Goal: Transaction & Acquisition: Purchase product/service

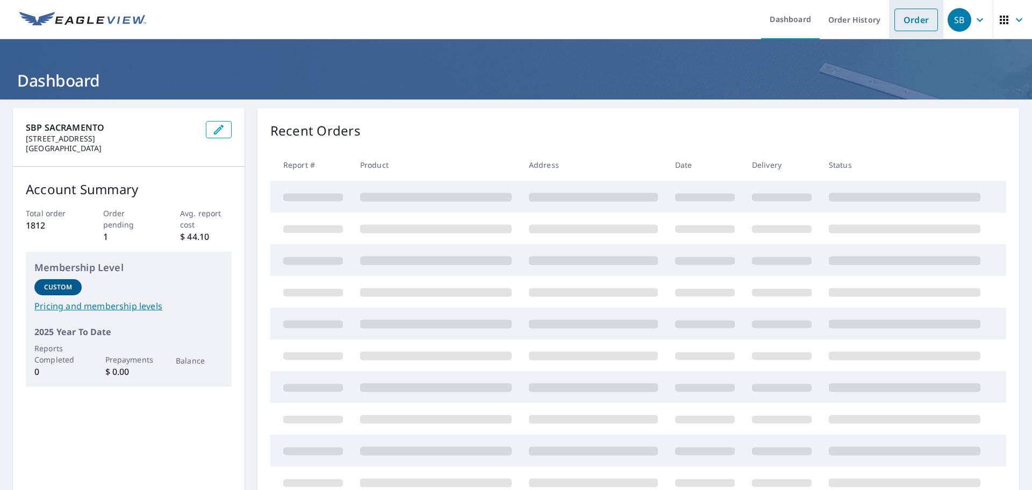
click at [916, 16] on link "Order" at bounding box center [916, 20] width 44 height 23
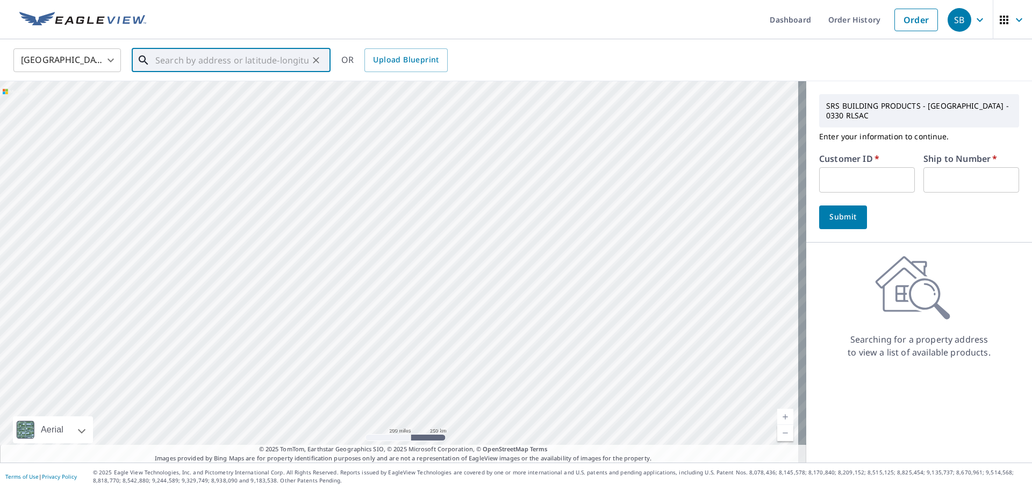
click at [281, 58] on input "text" at bounding box center [231, 60] width 153 height 30
click at [205, 102] on p "[GEOGRAPHIC_DATA]" at bounding box center [237, 103] width 169 height 11
type input "[STREET_ADDRESS][PERSON_NAME]"
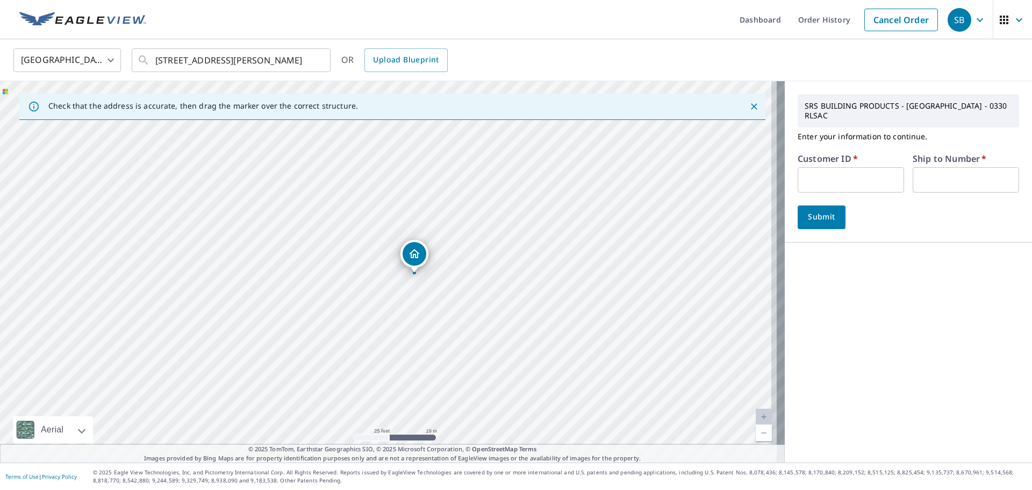
drag, startPoint x: 481, startPoint y: 315, endPoint x: 475, endPoint y: 248, distance: 66.9
click at [475, 248] on div "[STREET_ADDRESS][PERSON_NAME]" at bounding box center [392, 271] width 785 height 381
drag, startPoint x: 496, startPoint y: 282, endPoint x: 495, endPoint y: 234, distance: 47.8
click at [495, 234] on div "[STREET_ADDRESS][PERSON_NAME]" at bounding box center [392, 271] width 785 height 381
click at [477, 282] on div "[STREET_ADDRESS][PERSON_NAME]" at bounding box center [392, 271] width 785 height 381
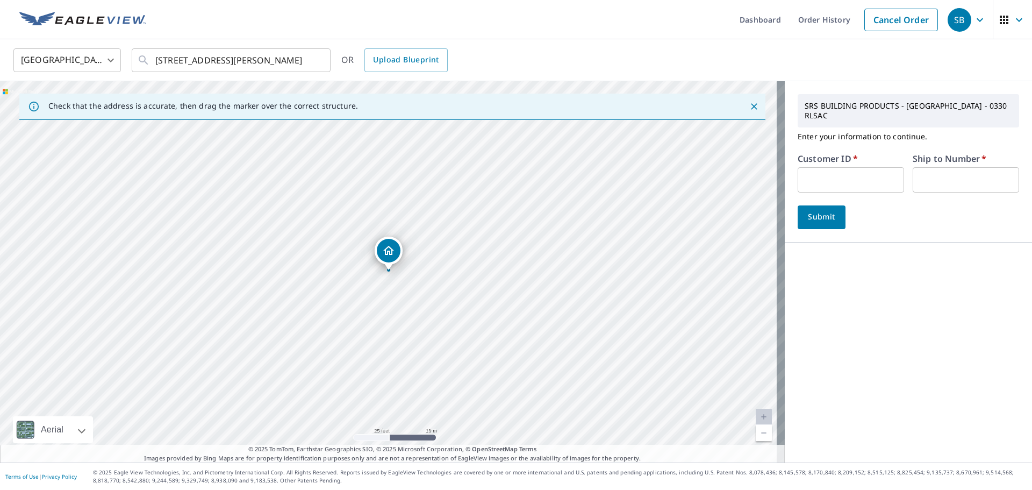
click at [453, 327] on div "[STREET_ADDRESS][PERSON_NAME]" at bounding box center [392, 271] width 785 height 381
click at [826, 168] on input "text" at bounding box center [851, 179] width 106 height 25
type input "NAT330"
click at [921, 169] on input "text" at bounding box center [966, 179] width 106 height 25
type input "1"
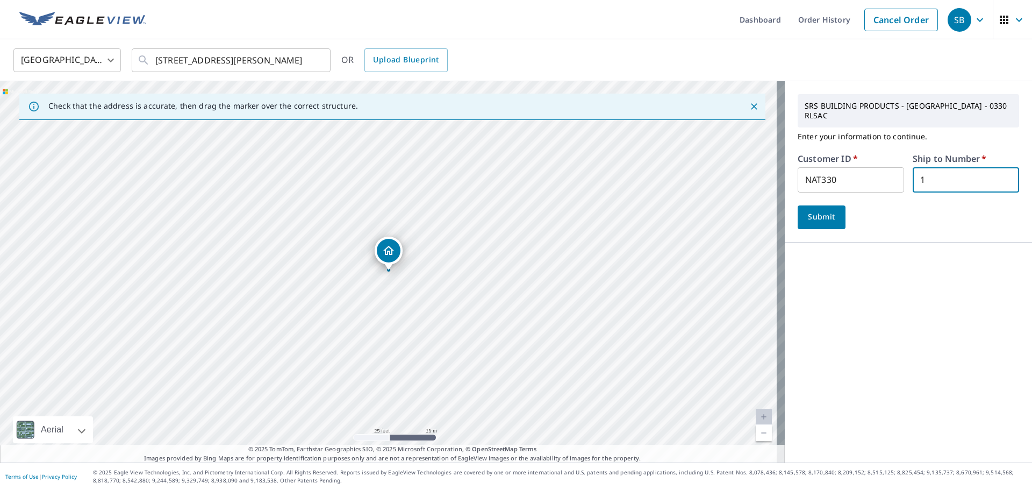
click at [822, 212] on span "Submit" at bounding box center [821, 216] width 31 height 13
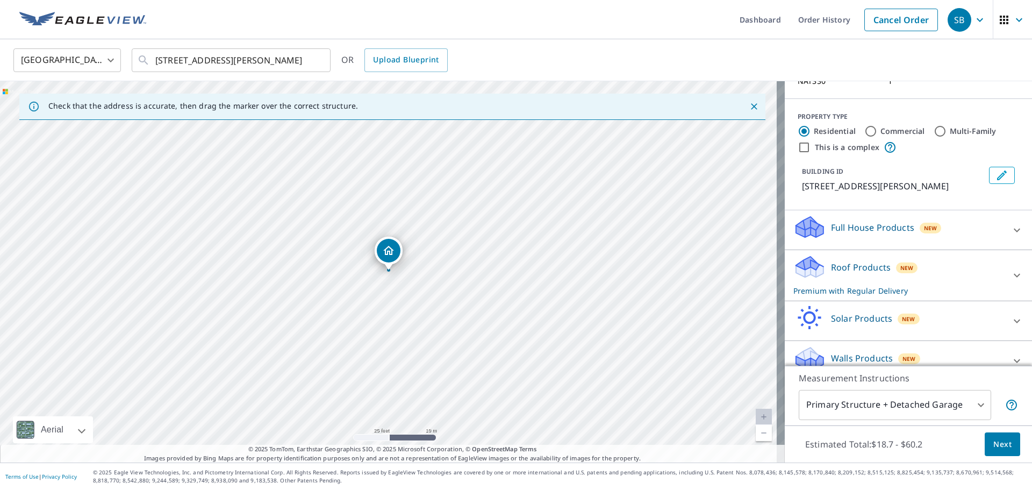
scroll to position [108, 0]
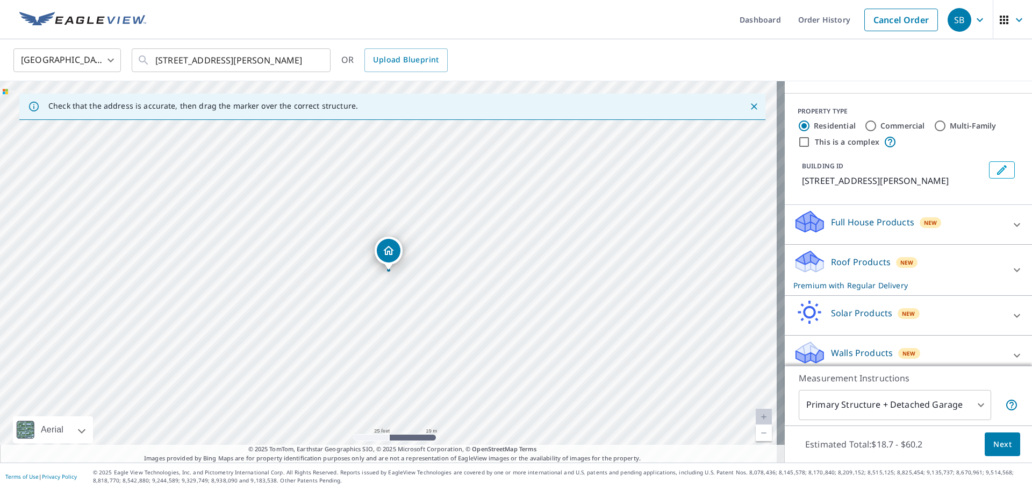
click at [994, 445] on span "Next" at bounding box center [1002, 444] width 18 height 13
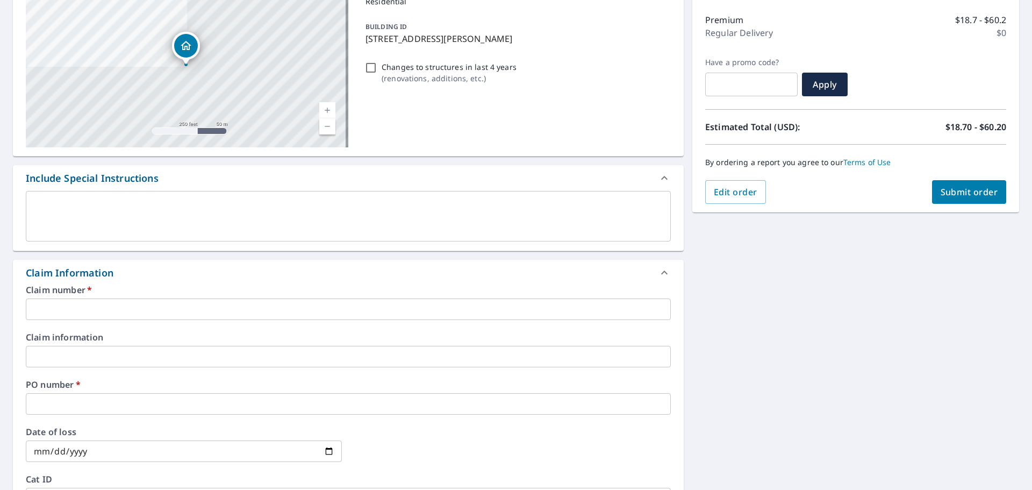
scroll to position [161, 0]
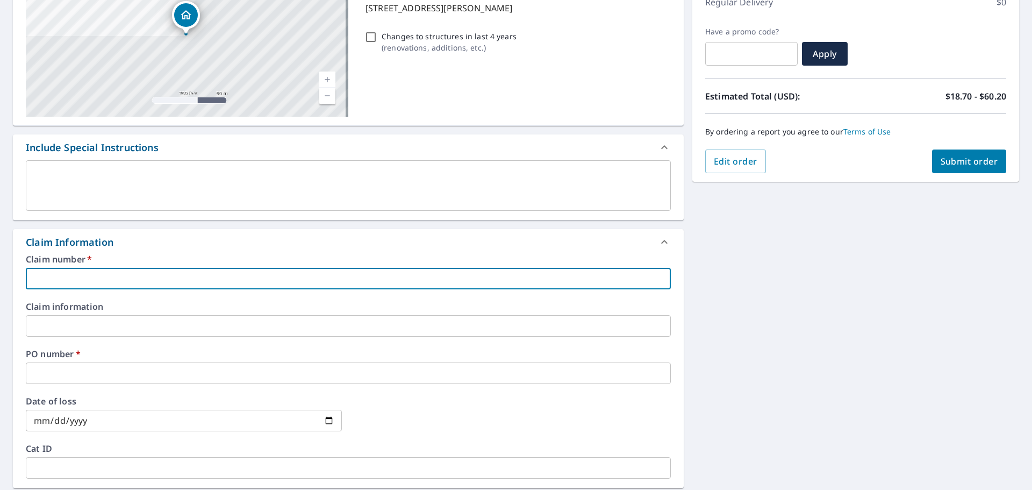
click at [160, 278] on input "text" at bounding box center [348, 279] width 645 height 22
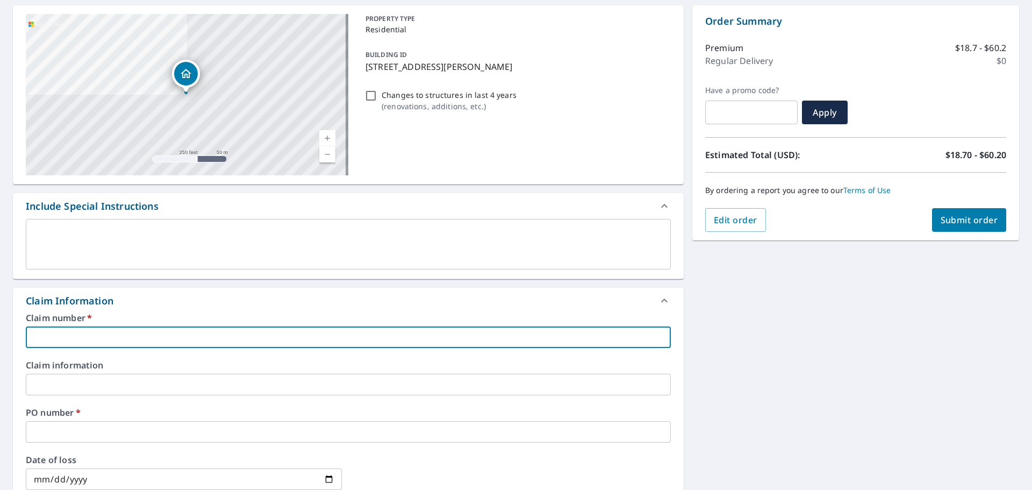
scroll to position [54, 0]
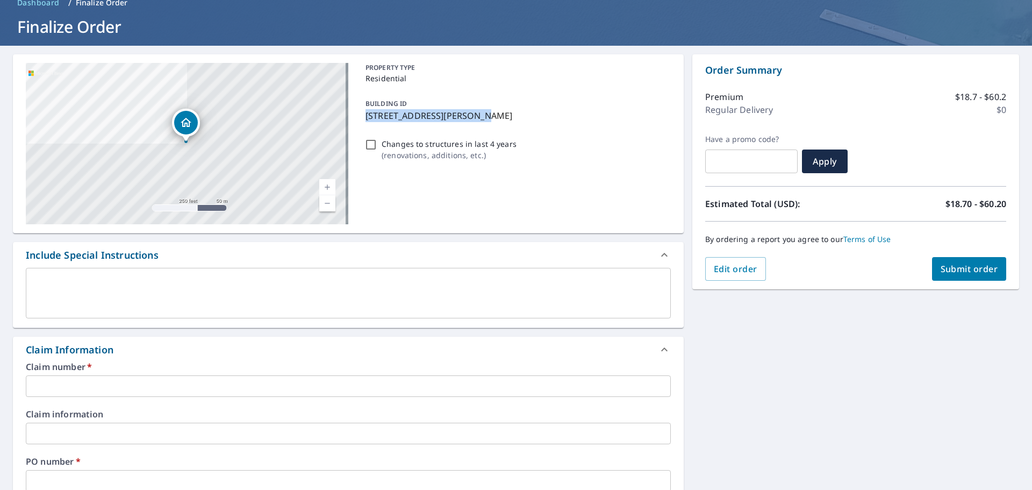
drag, startPoint x: 465, startPoint y: 117, endPoint x: 362, endPoint y: 111, distance: 102.8
click at [366, 111] on p "[STREET_ADDRESS][PERSON_NAME]" at bounding box center [516, 115] width 301 height 13
checkbox input "true"
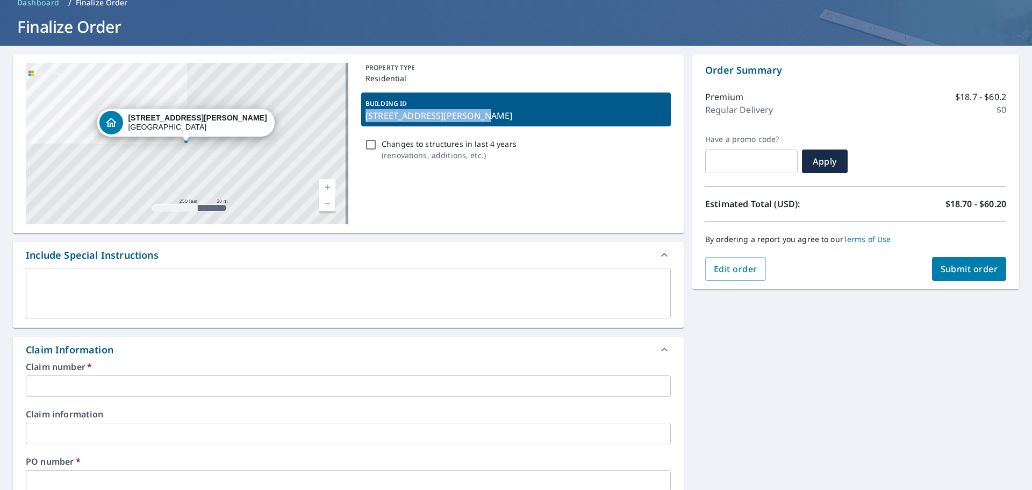
copy p "[STREET_ADDRESS][PERSON_NAME],"
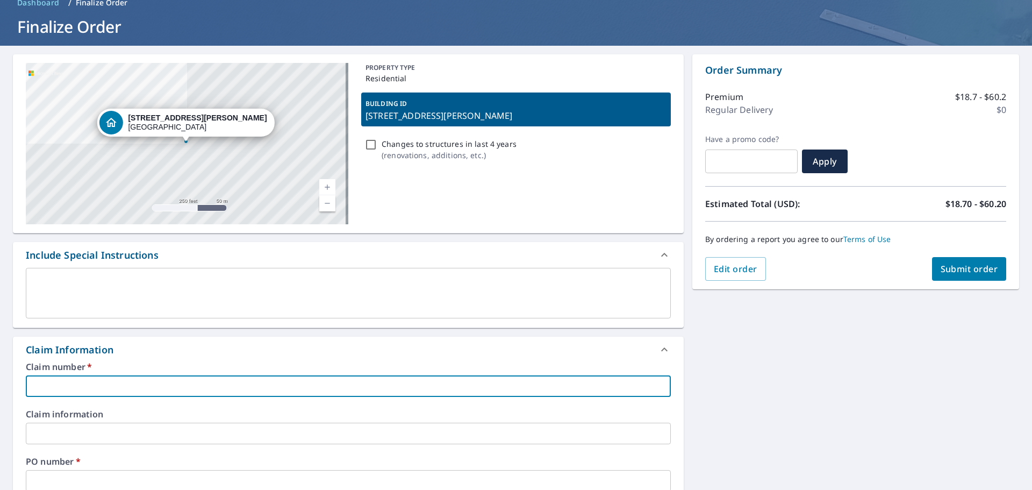
paste input "[STREET_ADDRESS][PERSON_NAME],"
type input "[STREET_ADDRESS][PERSON_NAME],"
checkbox input "true"
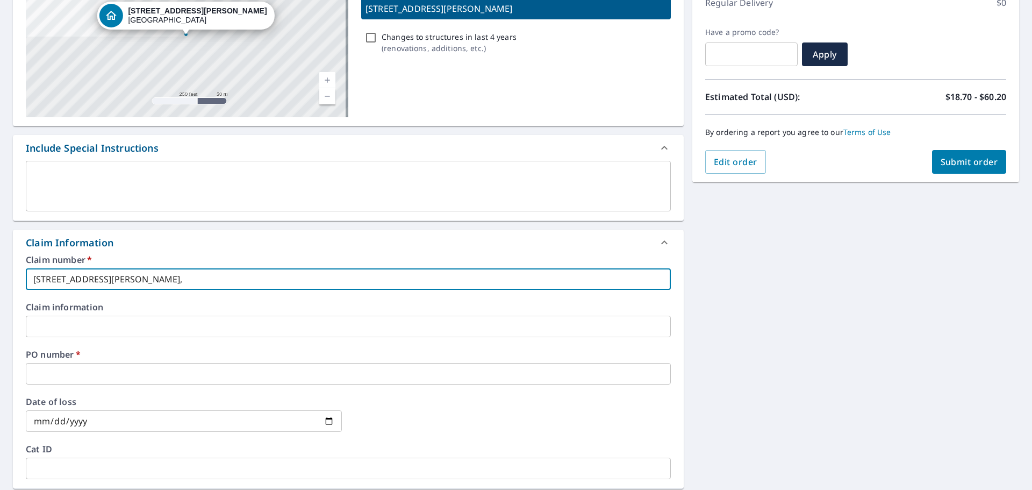
scroll to position [161, 0]
type input "[STREET_ADDRESS][PERSON_NAME],"
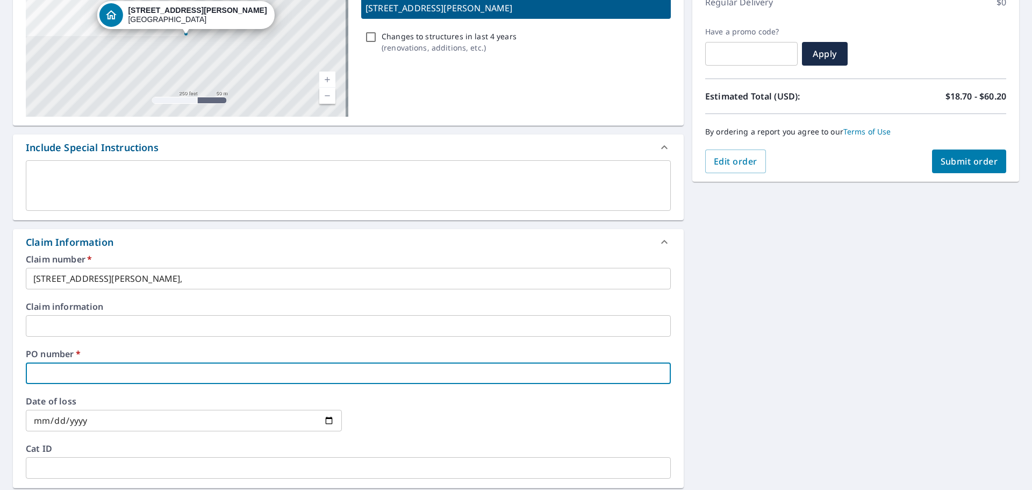
drag, startPoint x: 99, startPoint y: 377, endPoint x: 42, endPoint y: 367, distance: 58.3
click at [42, 367] on input "text" at bounding box center [348, 373] width 645 height 22
type input "a"
checkbox input "true"
type input "ar"
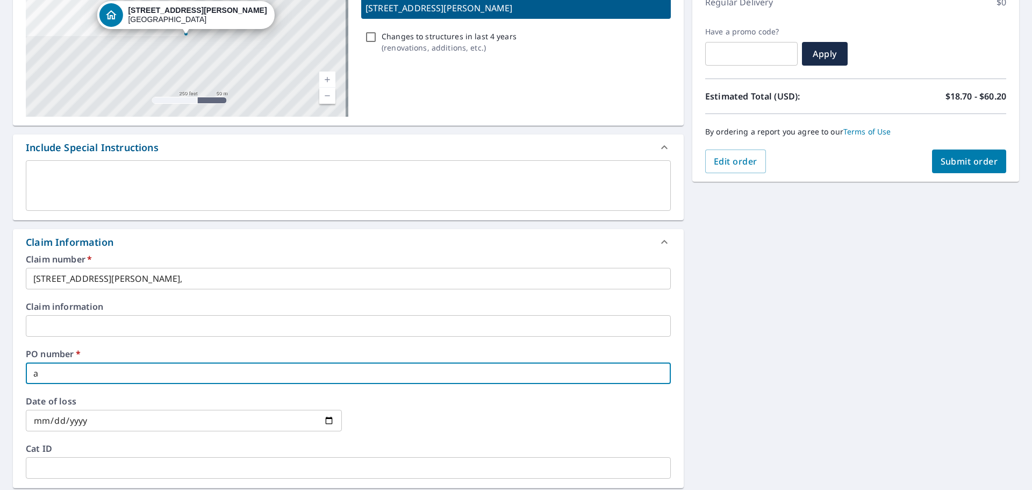
checkbox input "true"
type input "art"
checkbox input "true"
type input "arti"
checkbox input "true"
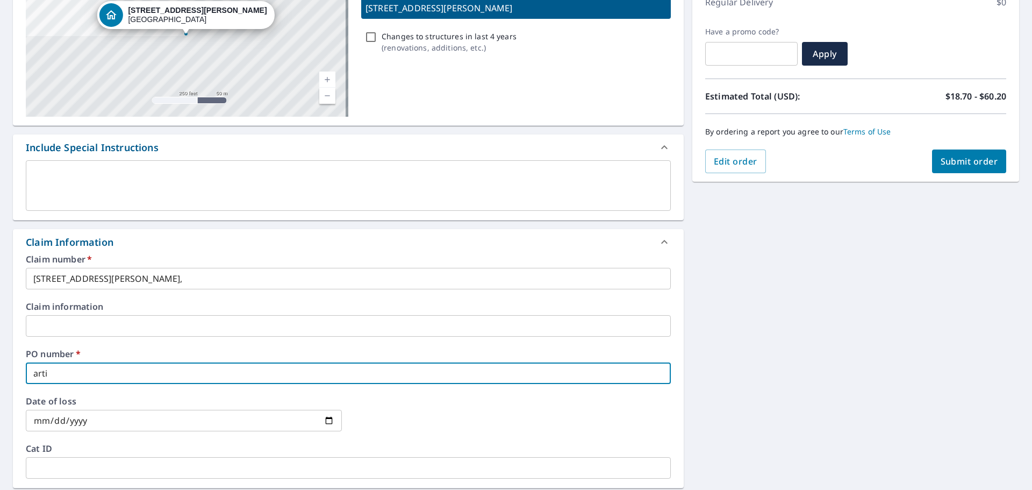
type input "art"
checkbox input "true"
type input "arts"
checkbox input "true"
type input "artst"
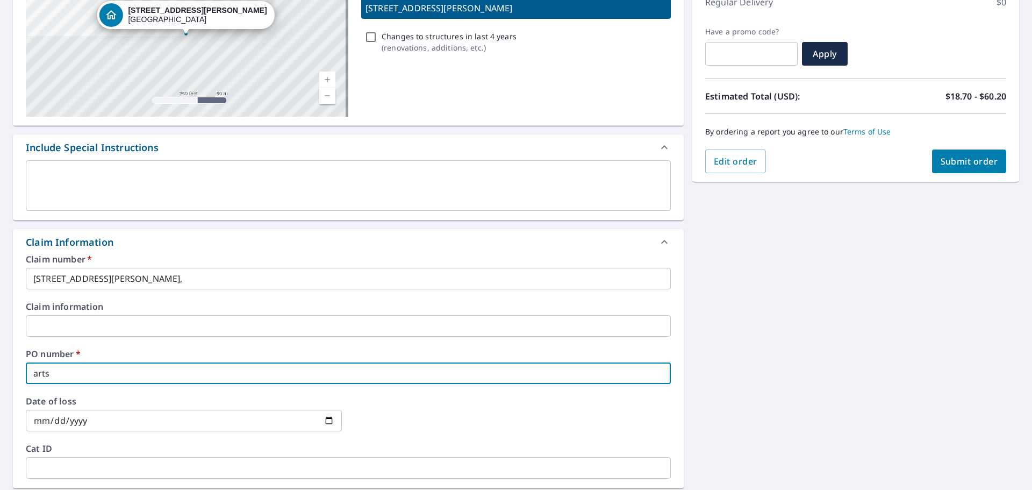
checkbox input "true"
type input "artsti"
checkbox input "true"
type input "artstic"
checkbox input "true"
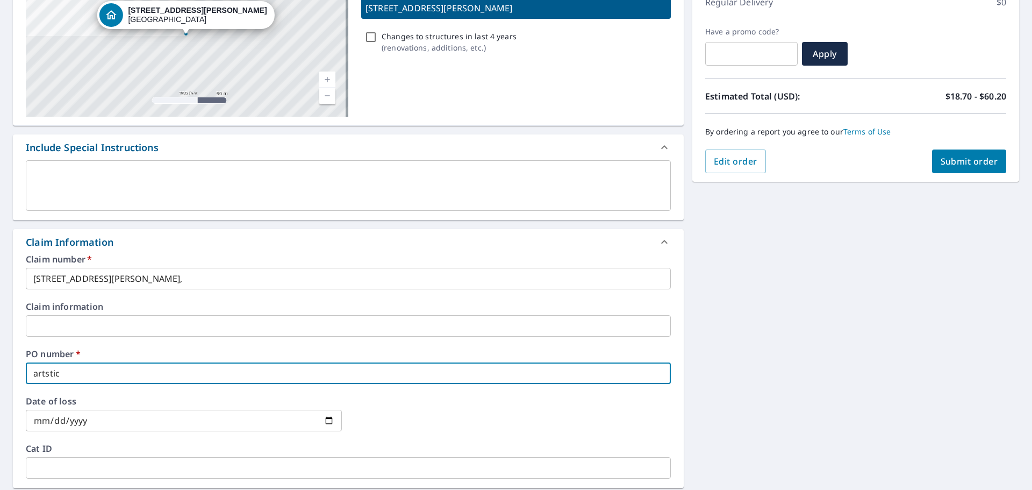
type input "artstic"
checkbox input "true"
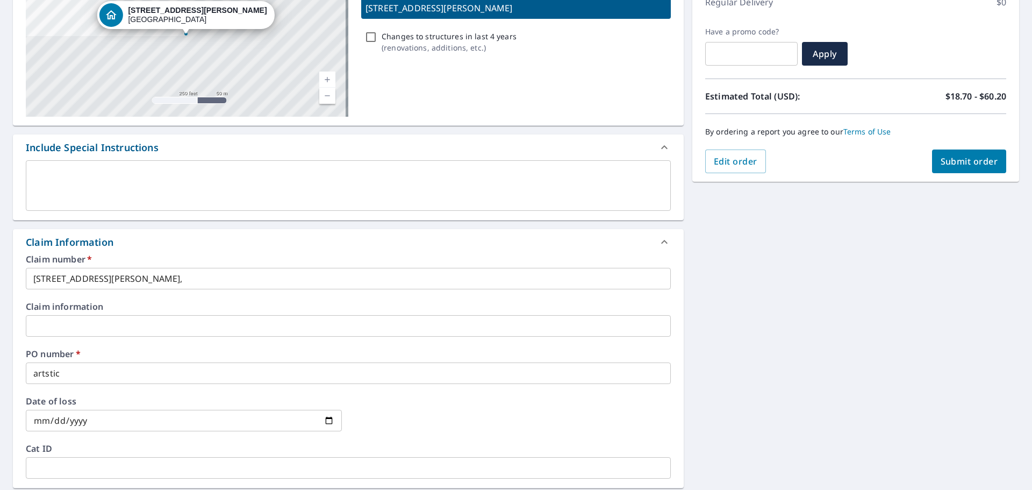
click at [71, 371] on input "artstic" at bounding box center [348, 373] width 645 height 22
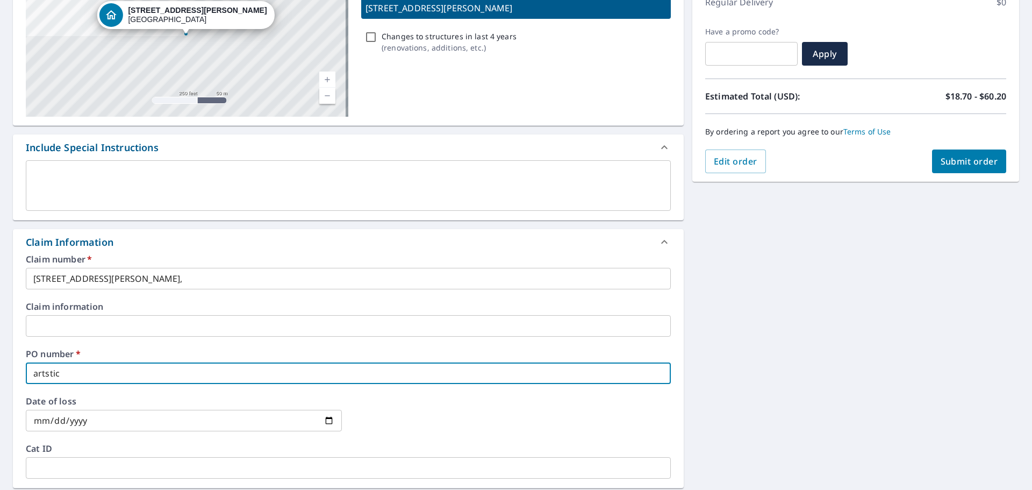
type input "artstic"
checkbox input "true"
type input "artsti"
checkbox input "true"
type input "artst"
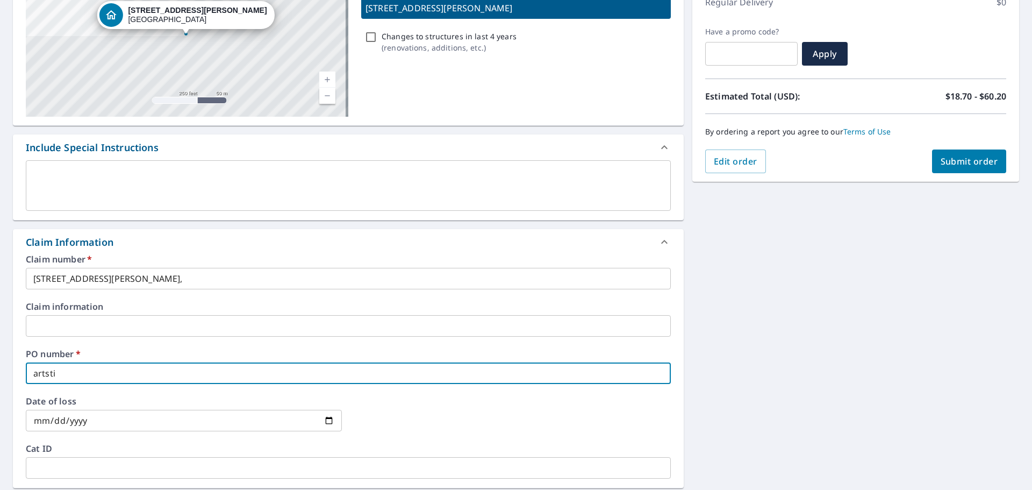
checkbox input "true"
type input "arts"
checkbox input "true"
type input "art"
checkbox input "true"
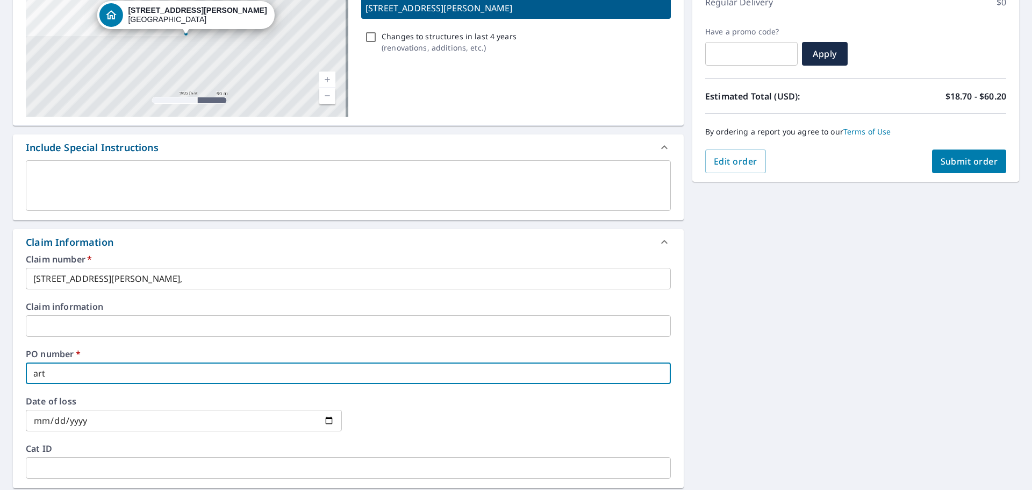
type input "ar"
checkbox input "true"
type input "a"
checkbox input "true"
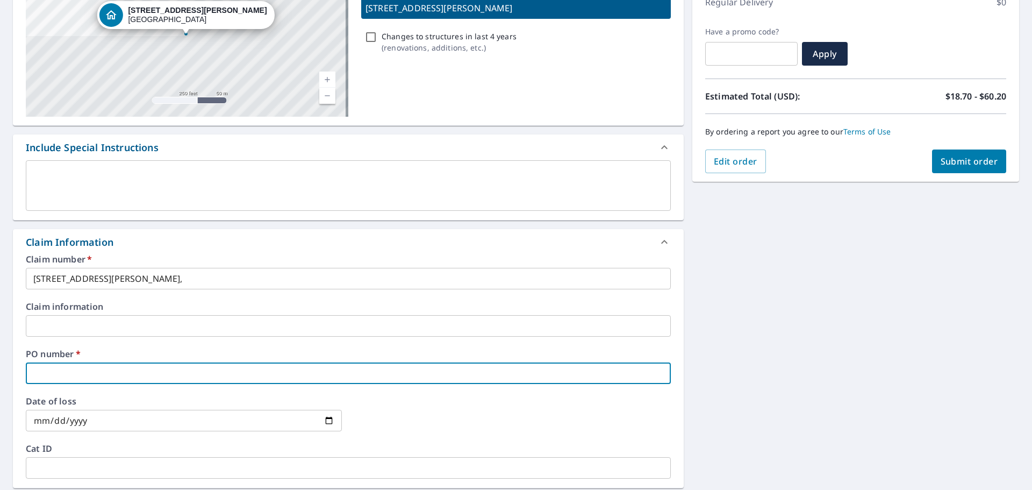
type input "A"
checkbox input "true"
type input "Ar"
checkbox input "true"
type input "ARTISTIC"
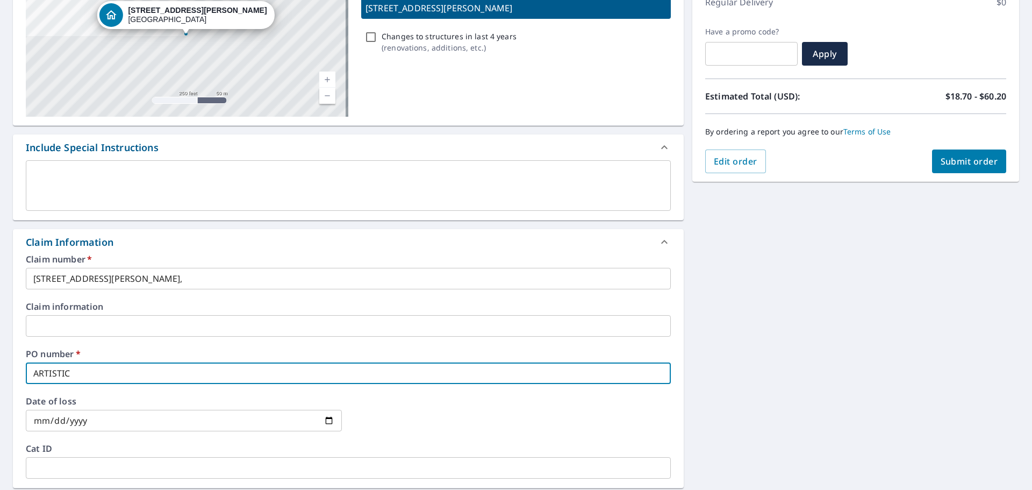
checkbox input "true"
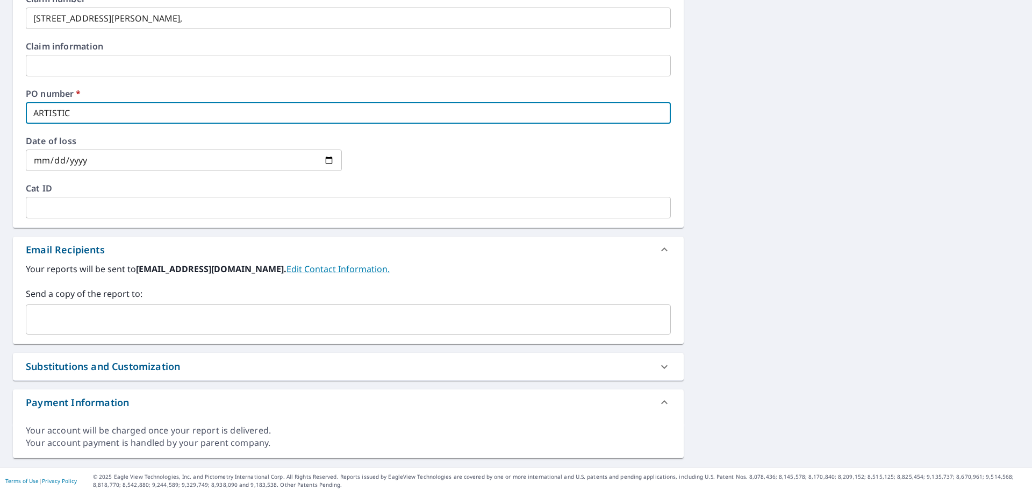
scroll to position [426, 0]
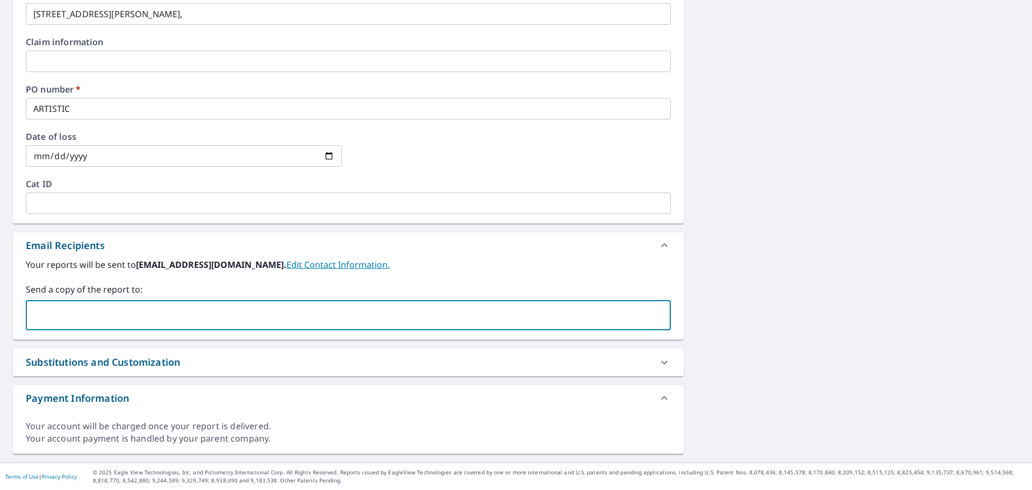
click at [81, 318] on input "text" at bounding box center [340, 315] width 619 height 20
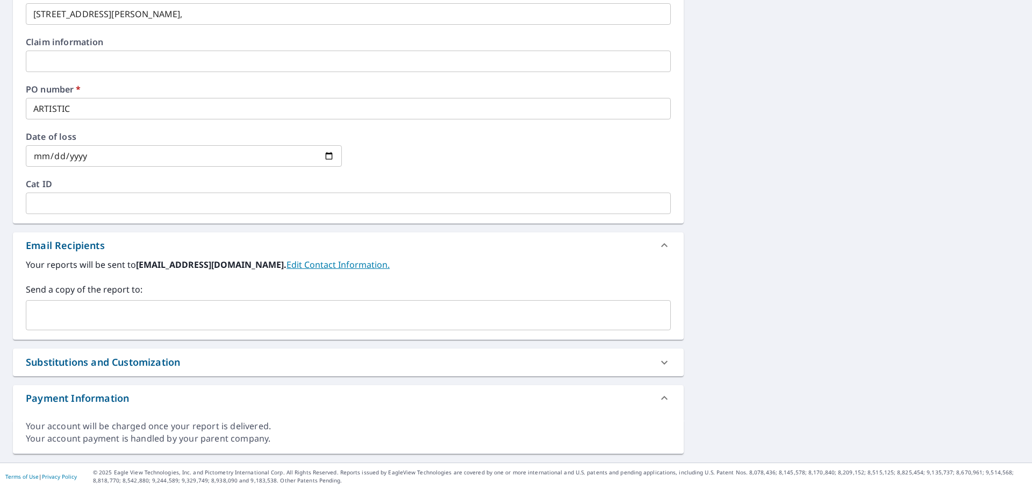
click at [993, 95] on div "[STREET_ADDRESS][PERSON_NAME] Aerial Road A standard road map Aerial A detailed…" at bounding box center [516, 68] width 1032 height 789
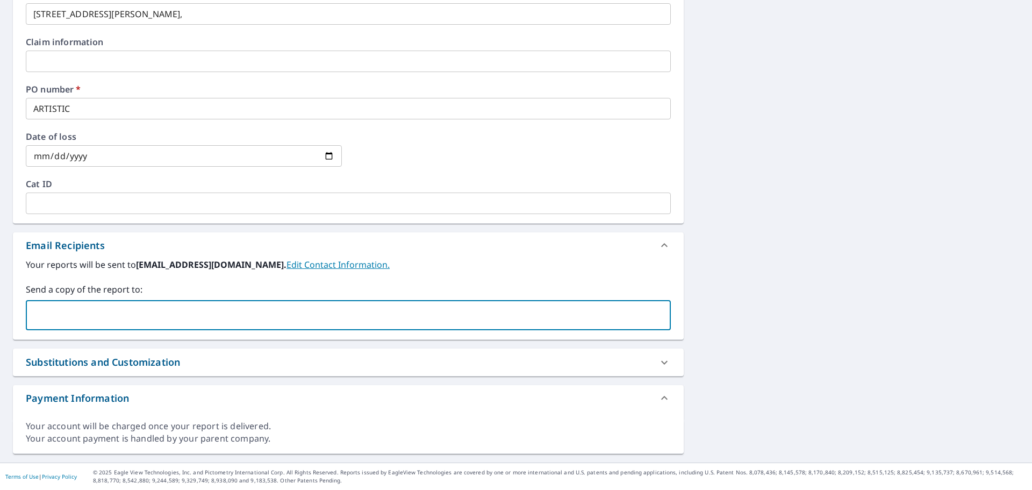
paste input "[PERSON_NAME][EMAIL_ADDRESS][PERSON_NAME][DOMAIN_NAME]"
type input "[PERSON_NAME][EMAIL_ADDRESS][PERSON_NAME][DOMAIN_NAME]"
checkbox input "true"
